Goal: Information Seeking & Learning: Learn about a topic

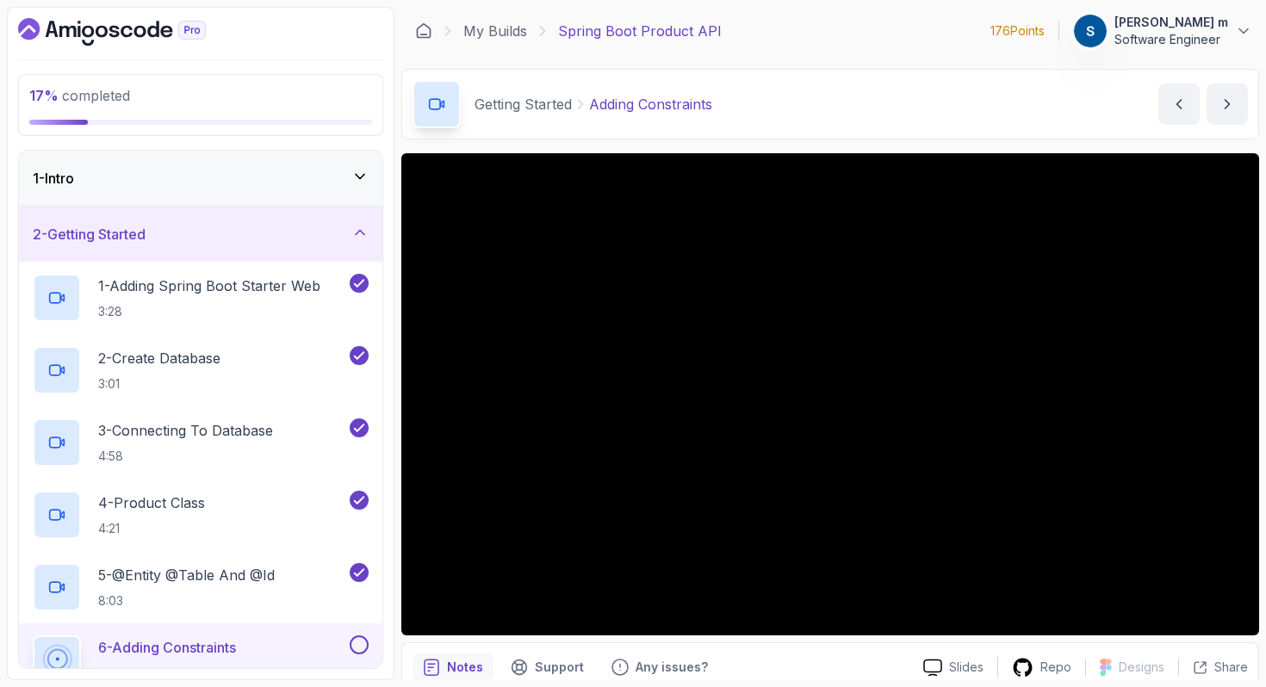
scroll to position [136, 0]
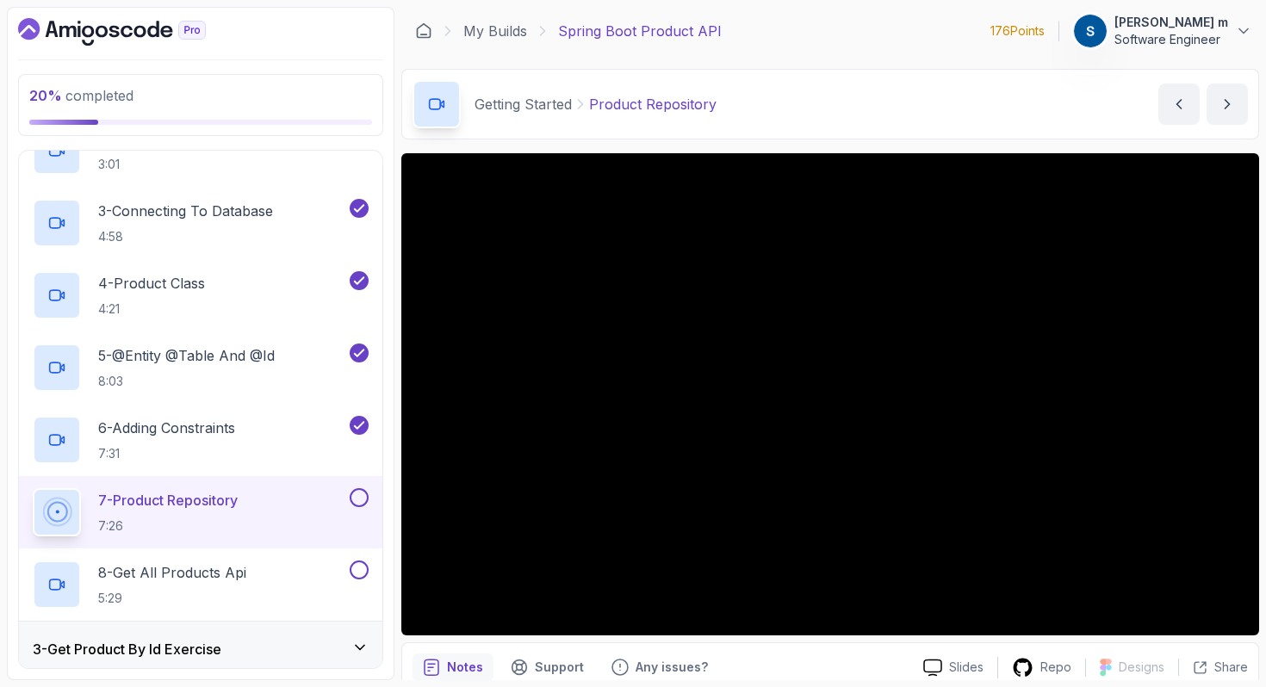
scroll to position [231, 0]
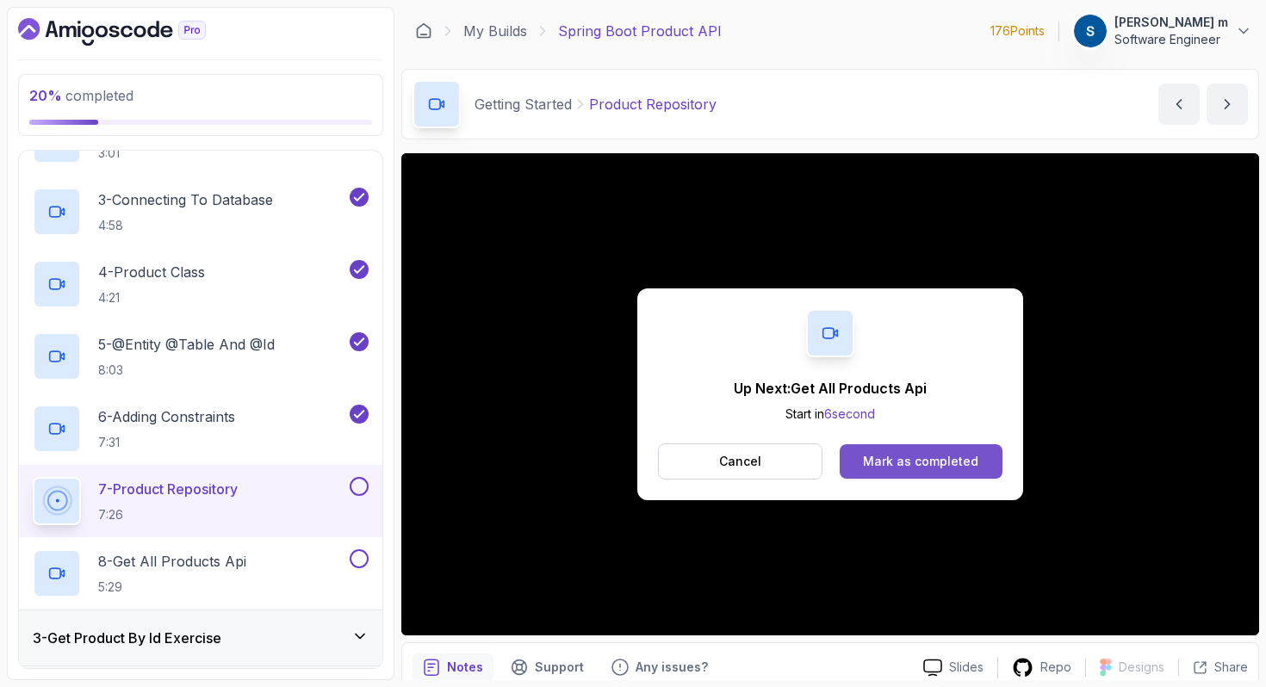
click at [910, 452] on button "Mark as completed" at bounding box center [920, 461] width 163 height 34
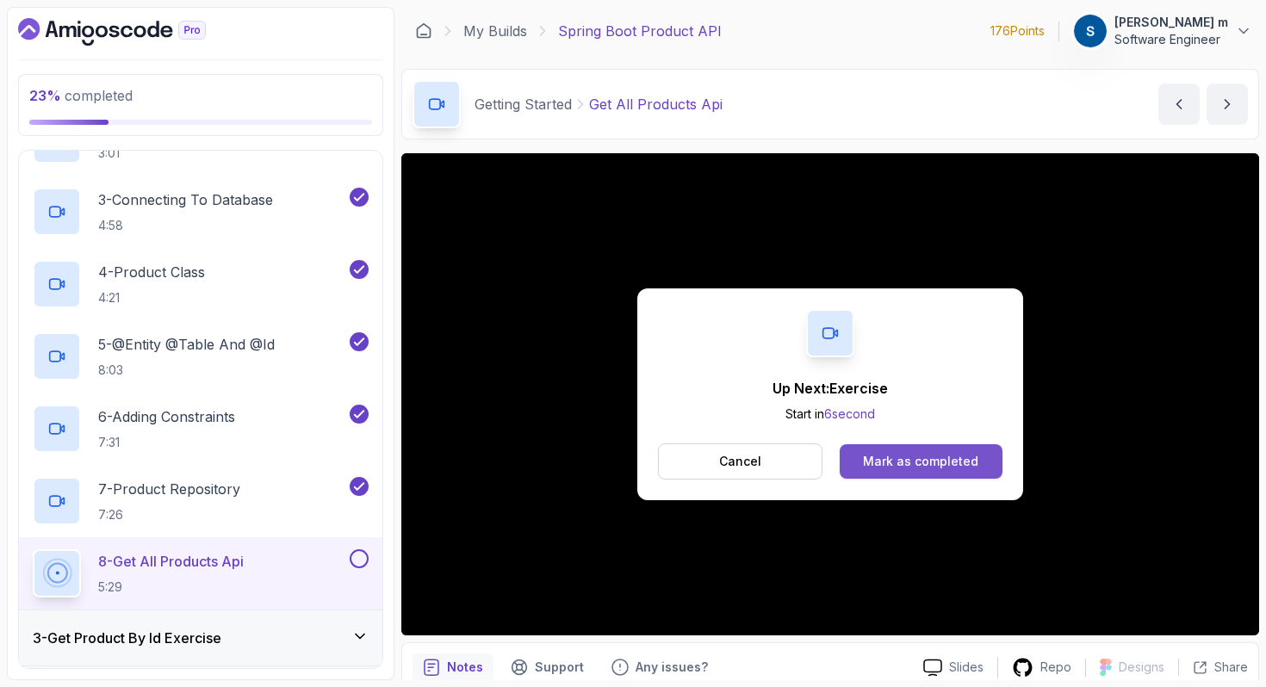
click at [964, 455] on div "Mark as completed" at bounding box center [920, 461] width 115 height 17
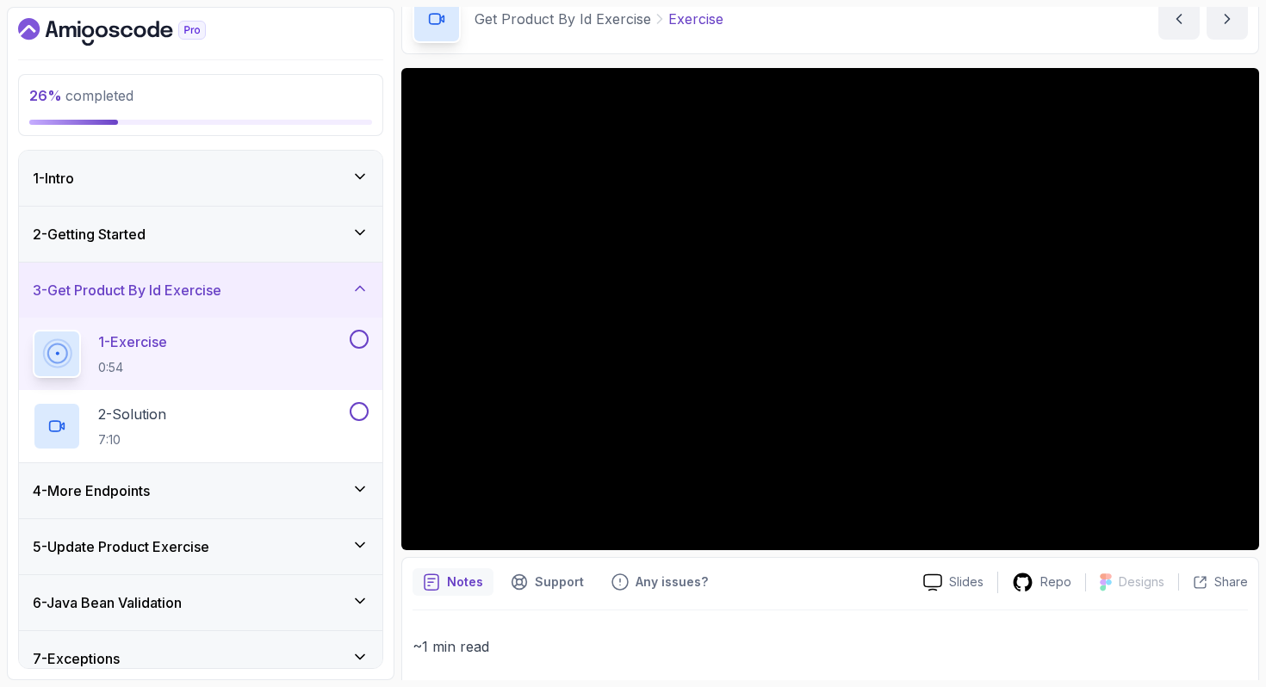
scroll to position [168, 0]
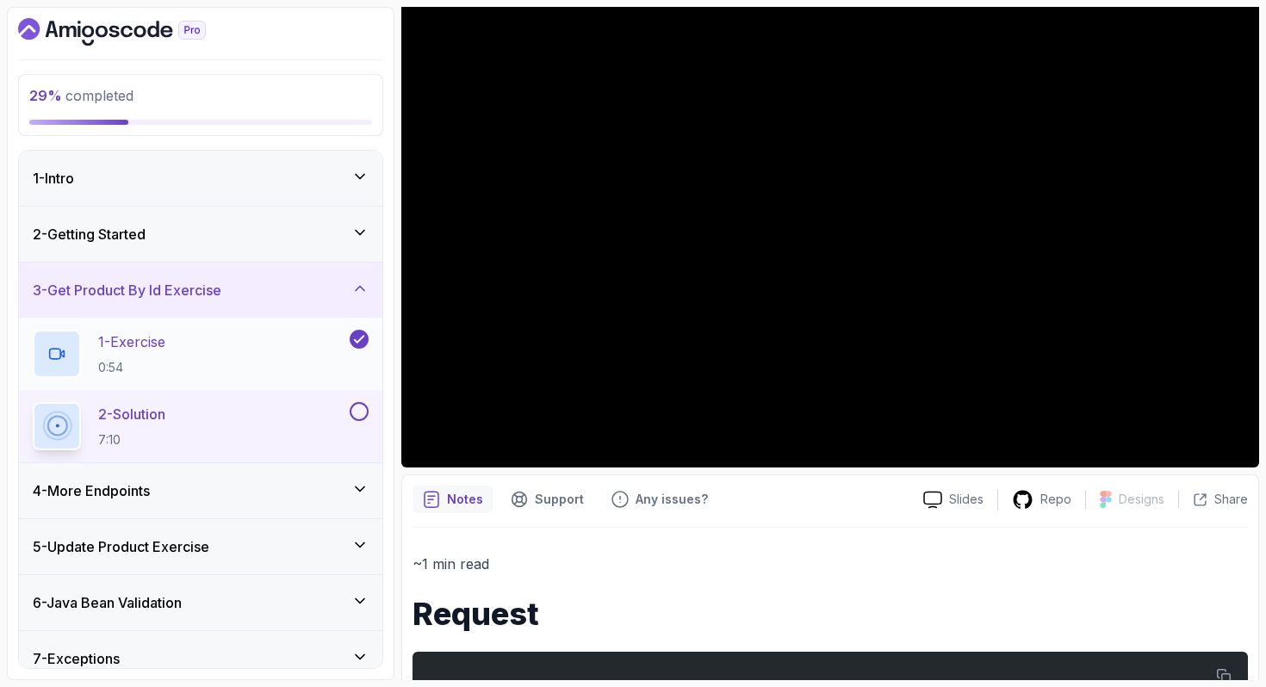
click at [195, 375] on div "1 - Exercise 0:54" at bounding box center [189, 354] width 313 height 48
